Goal: Navigation & Orientation: Go to known website

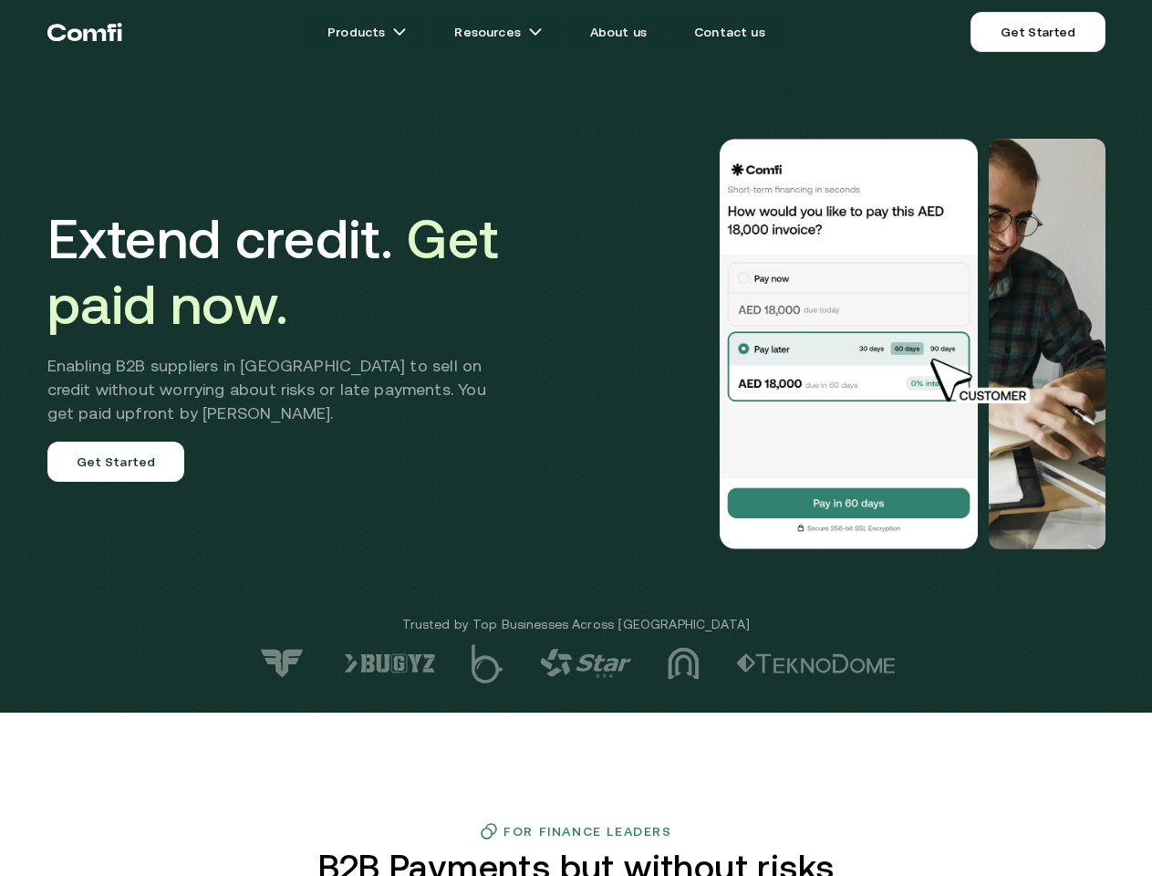
click at [576, 438] on div at bounding box center [821, 344] width 570 height 411
